Goal: Find specific page/section: Find specific page/section

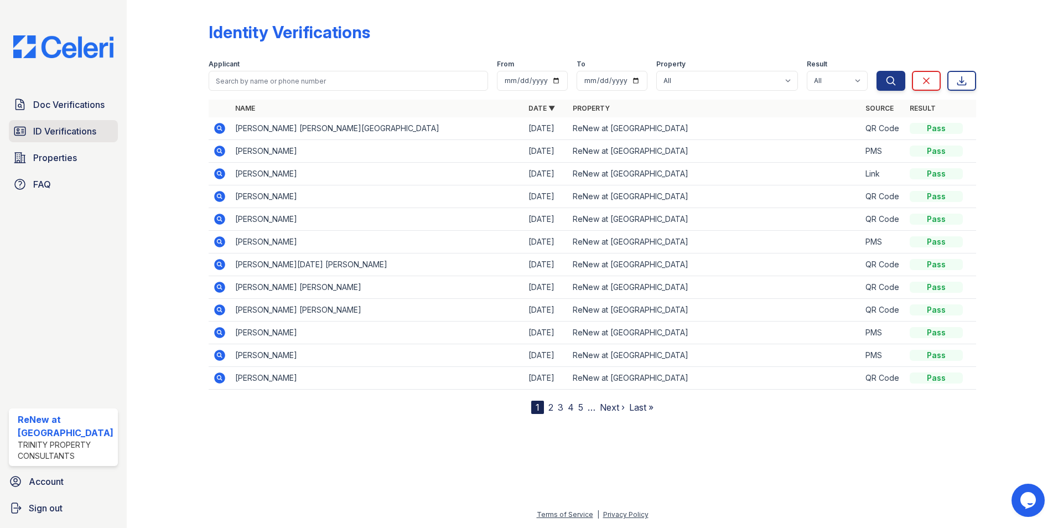
click at [51, 136] on span "ID Verifications" at bounding box center [64, 131] width 63 height 13
click at [44, 156] on span "Properties" at bounding box center [55, 157] width 44 height 13
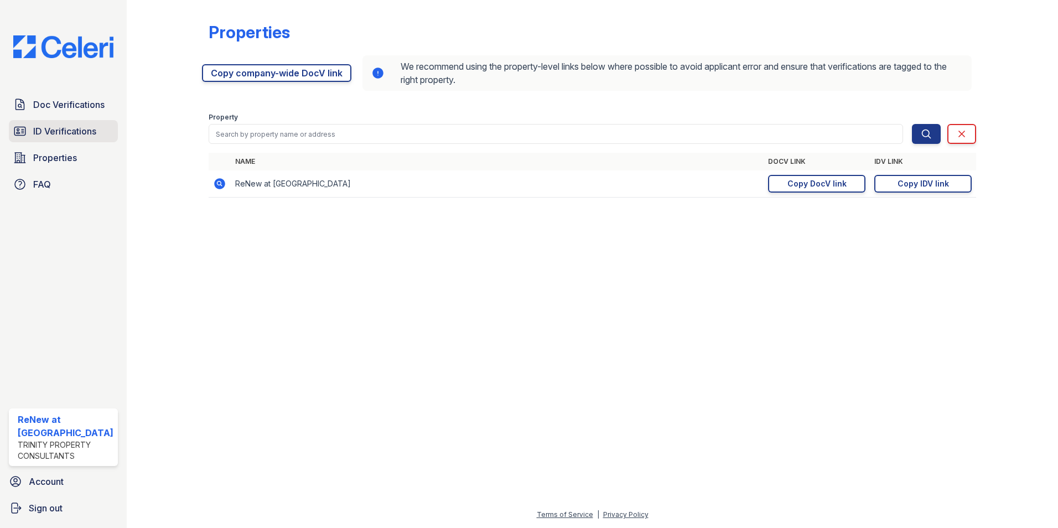
click at [55, 133] on span "ID Verifications" at bounding box center [64, 131] width 63 height 13
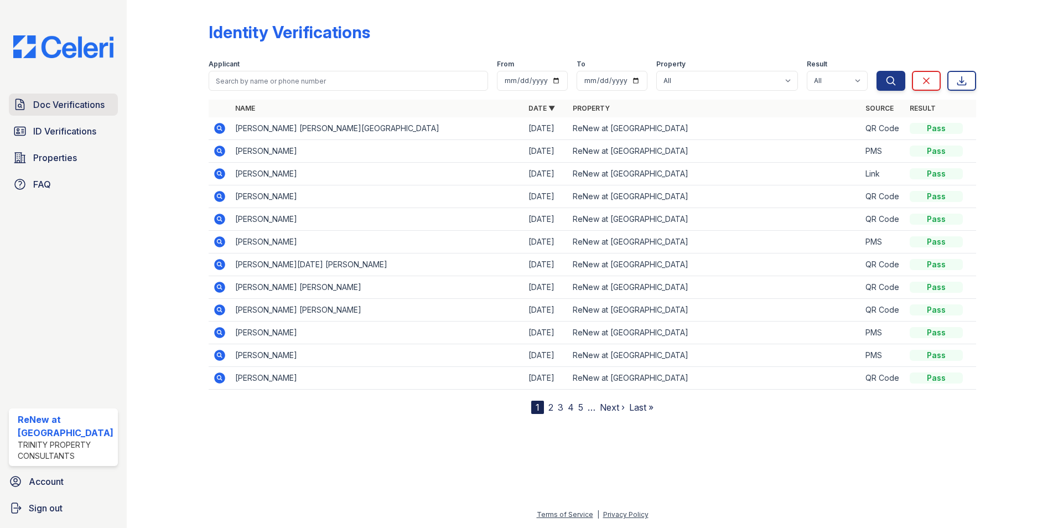
click at [58, 104] on span "Doc Verifications" at bounding box center [68, 104] width 71 height 13
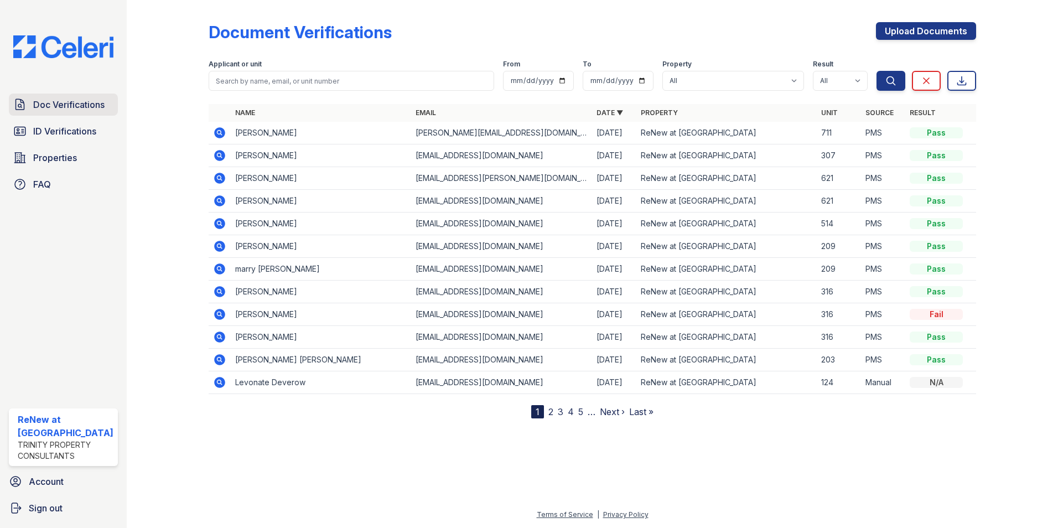
click at [64, 102] on span "Doc Verifications" at bounding box center [68, 104] width 71 height 13
click at [86, 132] on span "ID Verifications" at bounding box center [64, 131] width 63 height 13
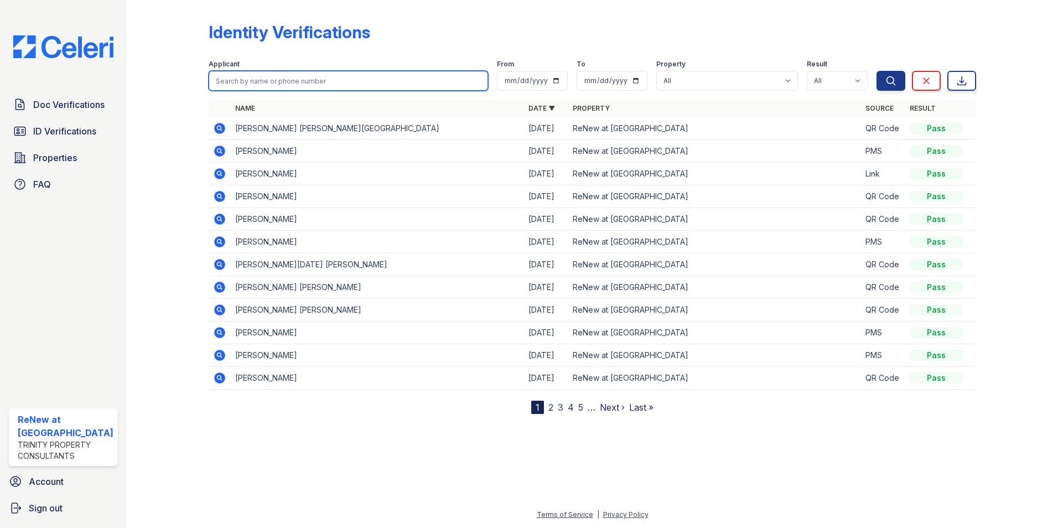
click at [240, 85] on input "search" at bounding box center [349, 81] width 280 height 20
click at [877, 71] on button "Search" at bounding box center [891, 81] width 29 height 20
type input "[PERSON_NAME]\"
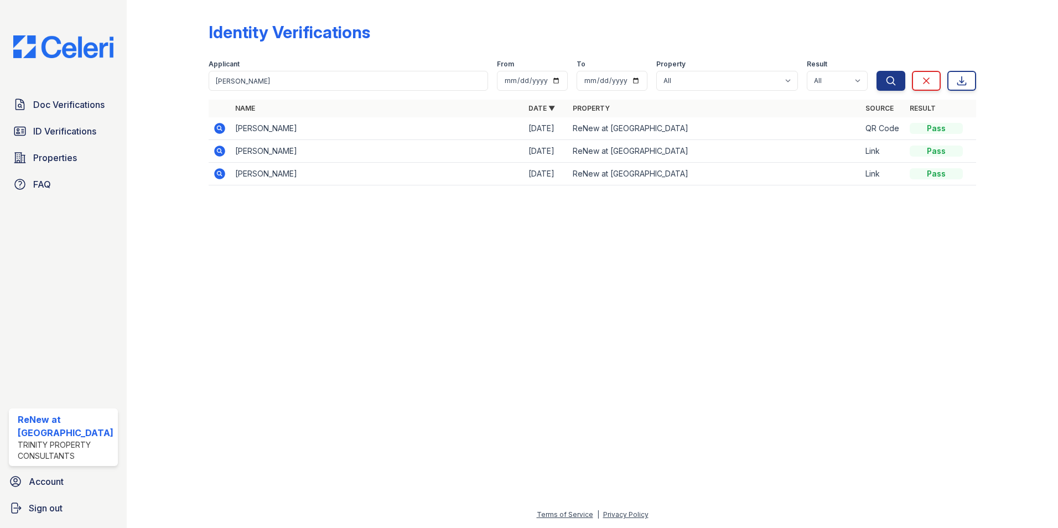
click at [218, 127] on icon at bounding box center [219, 127] width 3 height 3
click at [218, 151] on icon at bounding box center [219, 150] width 3 height 3
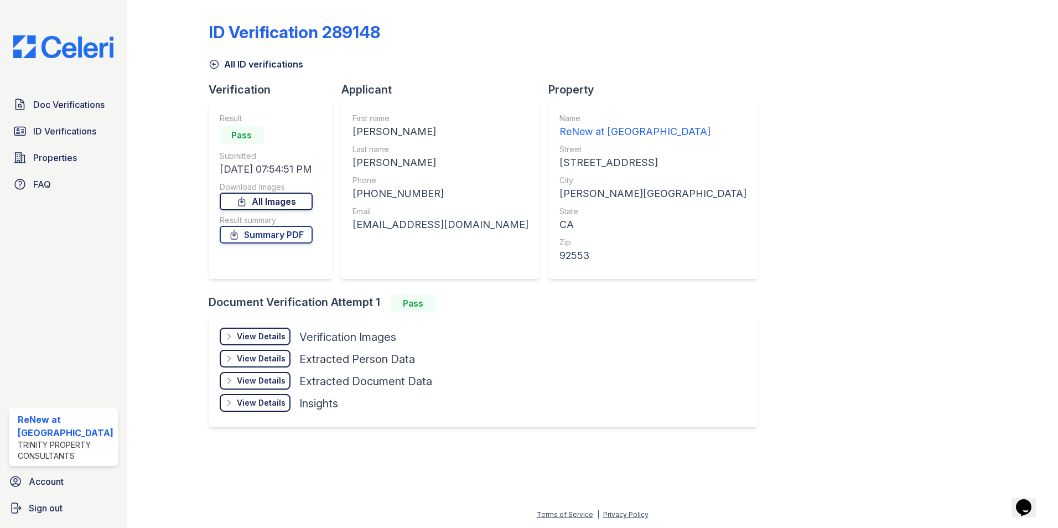
click at [247, 201] on icon at bounding box center [241, 201] width 11 height 11
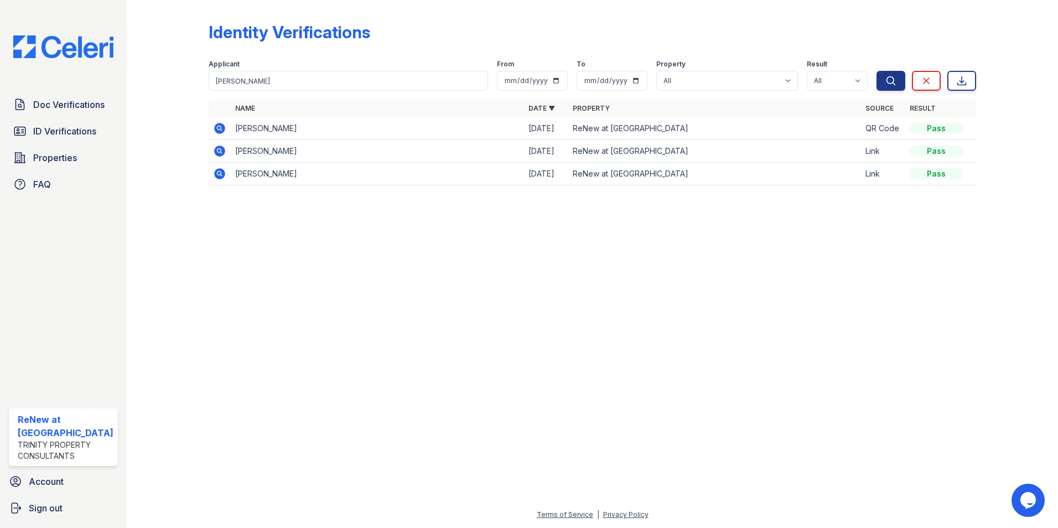
click at [224, 174] on icon at bounding box center [219, 173] width 11 height 11
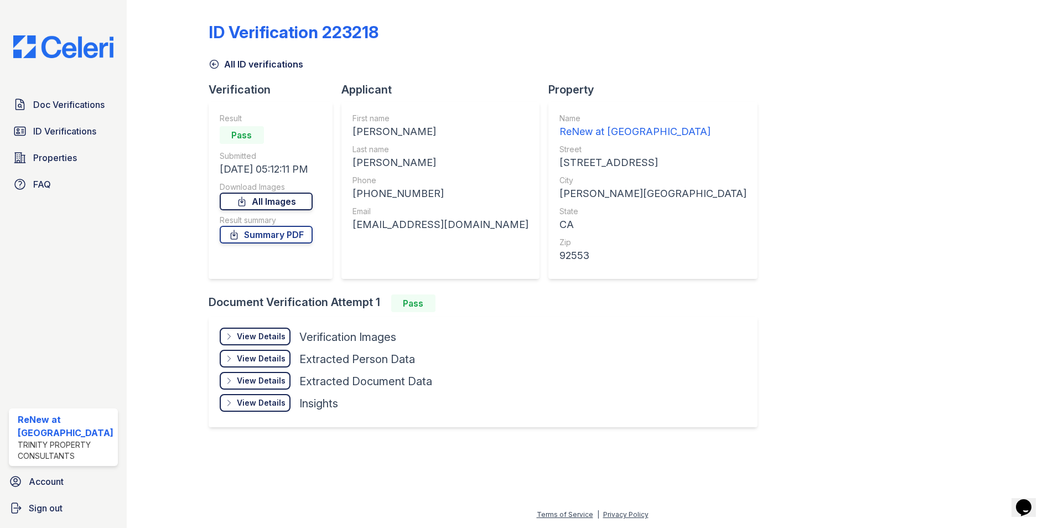
click at [271, 203] on link "All Images" at bounding box center [266, 202] width 93 height 18
click at [669, 63] on div "All ID verifications" at bounding box center [593, 61] width 768 height 20
